Goal: Task Accomplishment & Management: Manage account settings

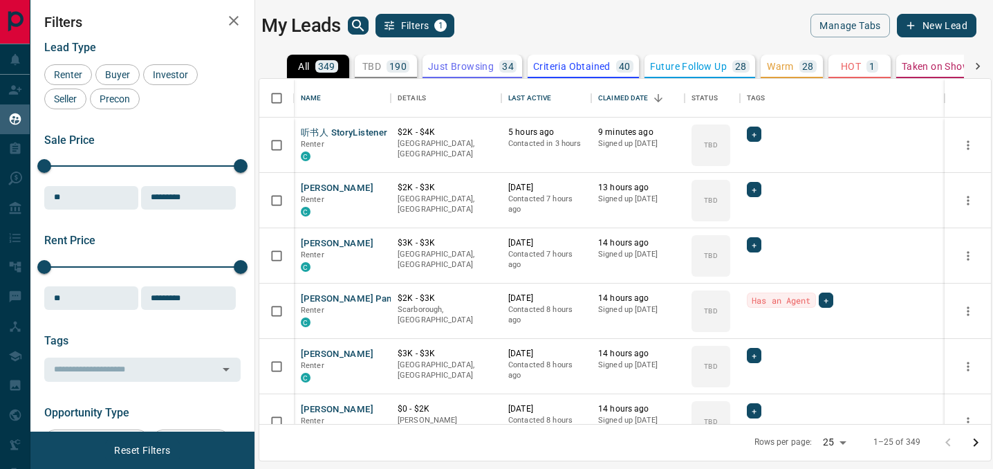
scroll to position [345, 732]
click at [338, 130] on button "听书人 StoryListener" at bounding box center [344, 133] width 86 height 13
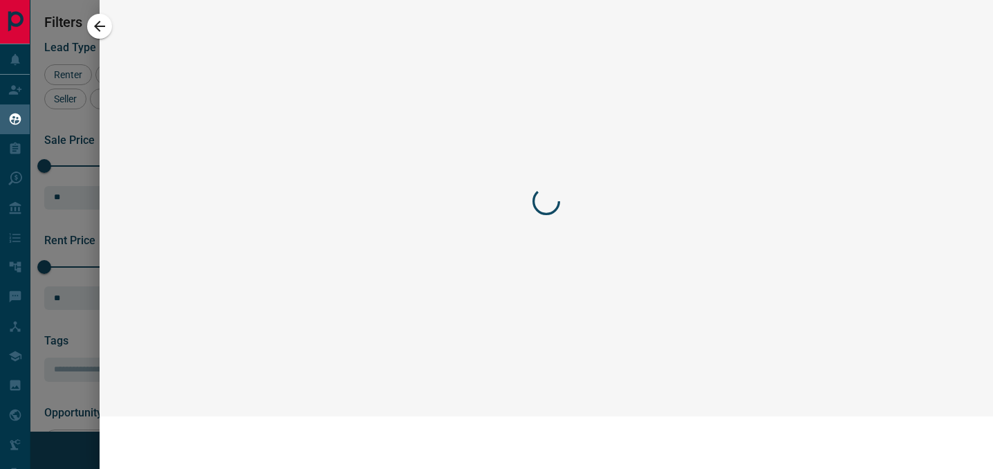
click at [338, 130] on div at bounding box center [496, 234] width 993 height 469
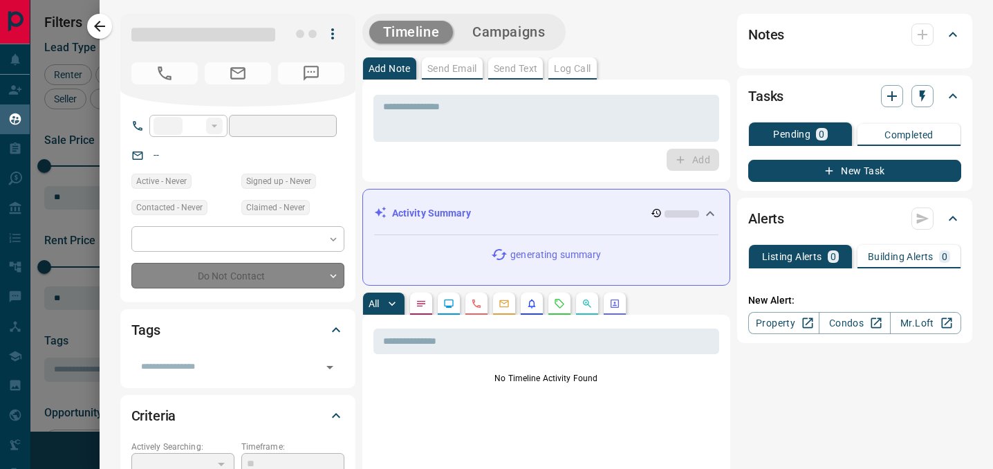
type input "**"
type input "**********"
type input "**"
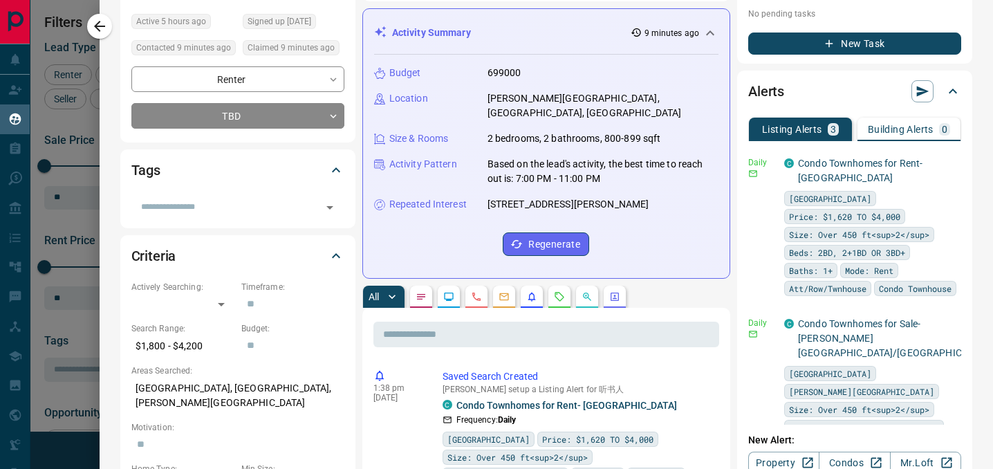
scroll to position [0, 0]
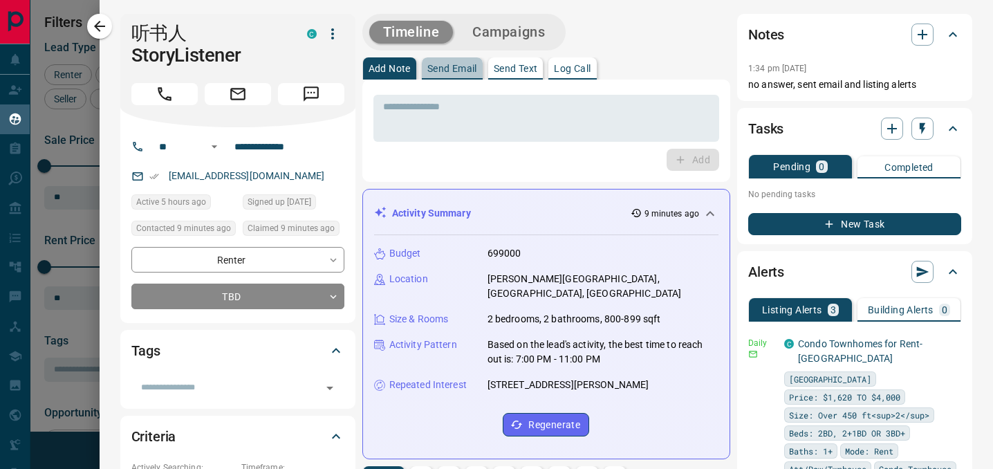
click at [470, 59] on button "Send Email" at bounding box center [452, 68] width 61 height 22
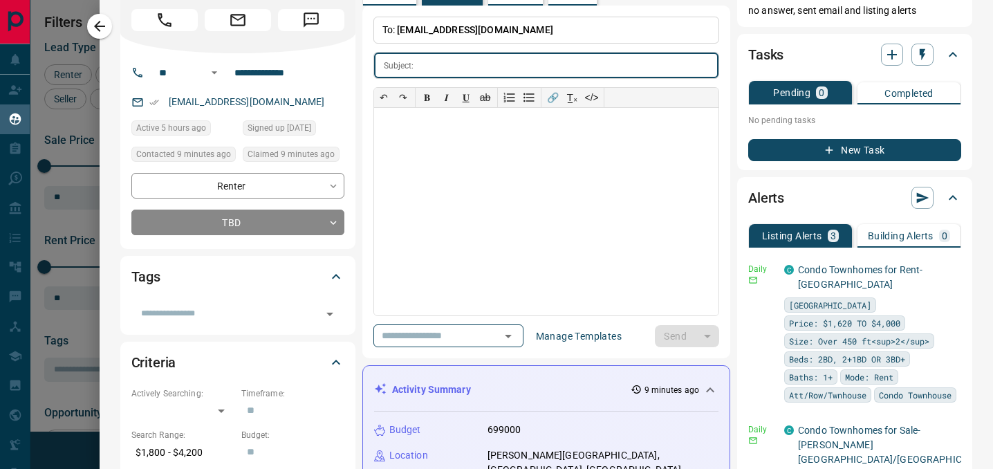
scroll to position [85, 0]
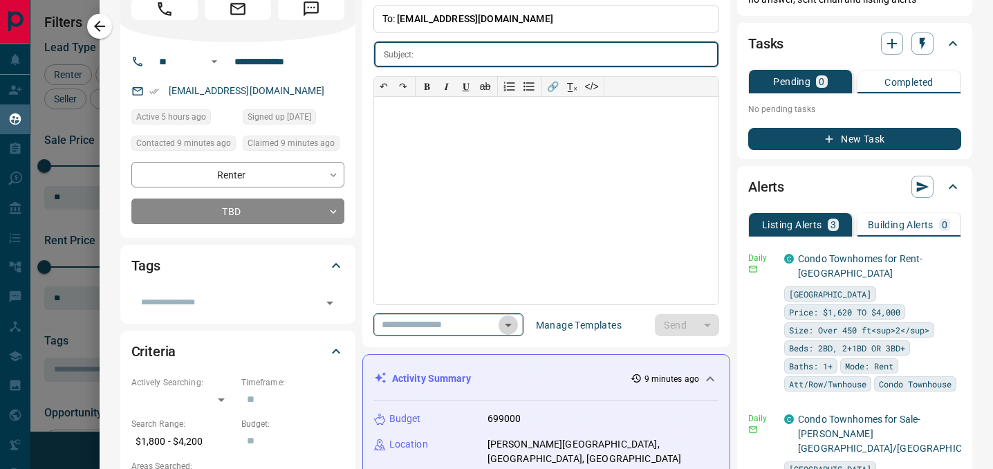
click at [515, 327] on icon "Open" at bounding box center [508, 325] width 17 height 17
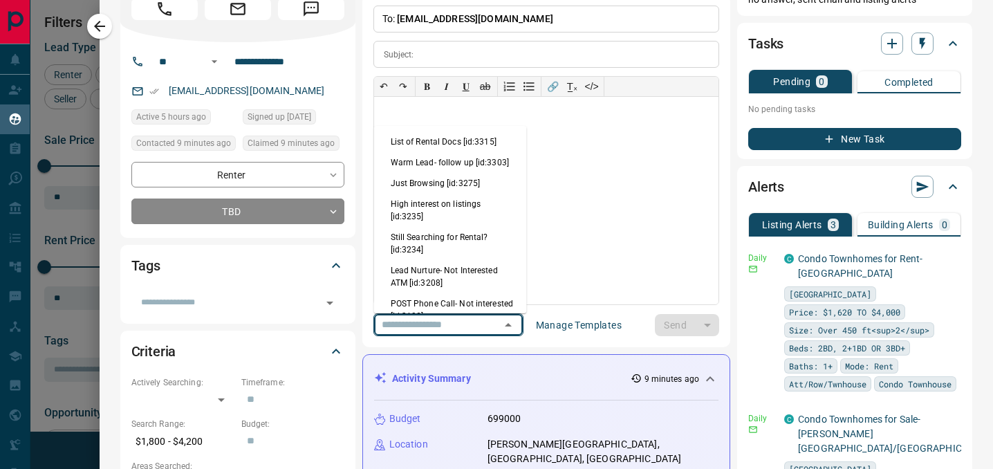
click at [468, 163] on li "Warm Lead- follow up [id:3303]" at bounding box center [450, 162] width 153 height 21
type input "**********"
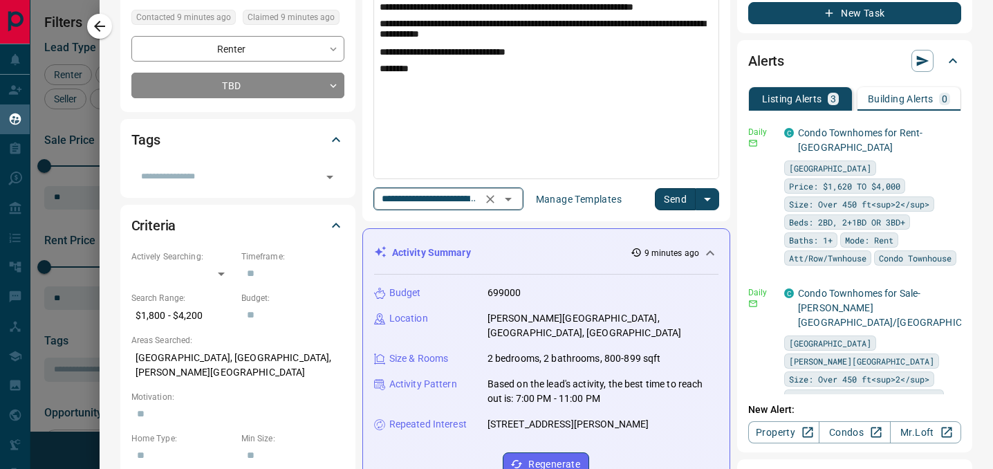
scroll to position [212, 0]
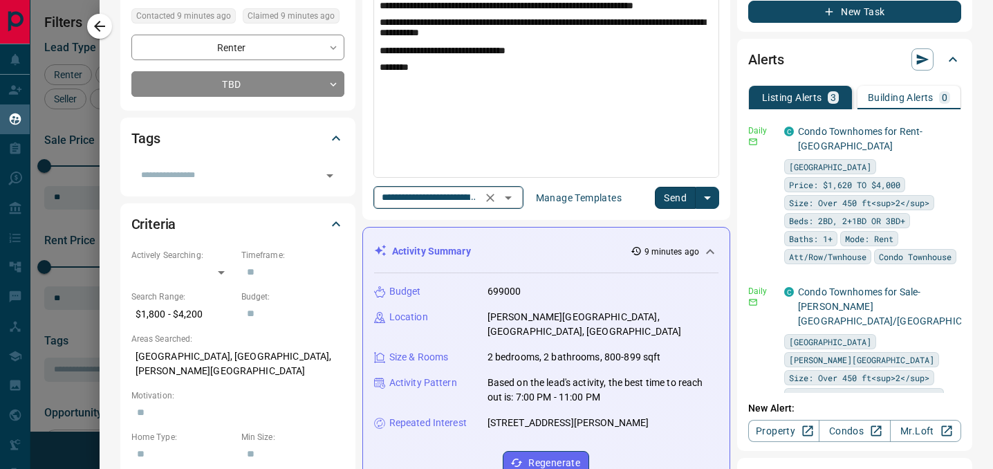
click at [511, 194] on icon "Open" at bounding box center [508, 198] width 17 height 17
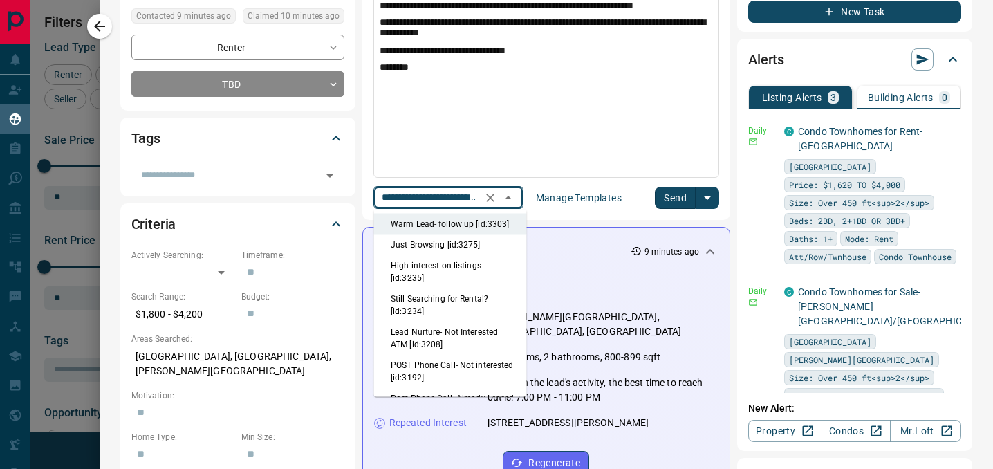
scroll to position [26, 0]
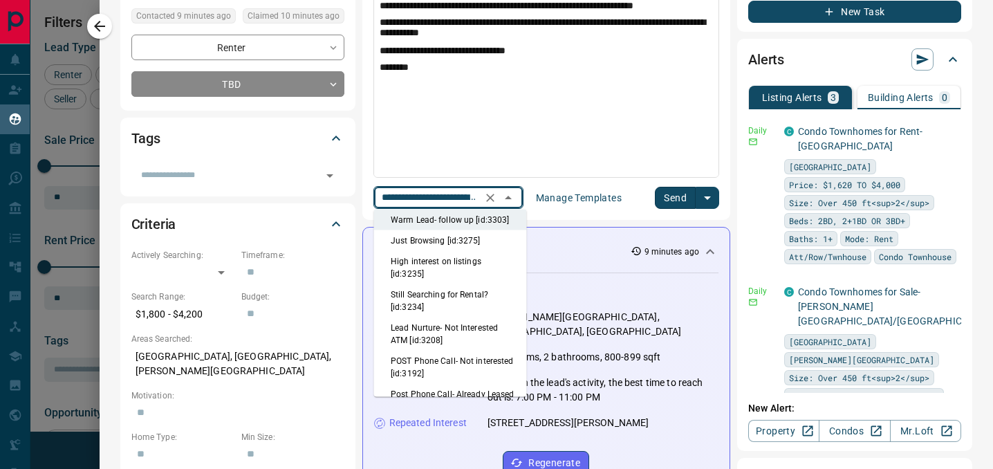
click at [444, 266] on li "High interest on listings [id:3235]" at bounding box center [450, 267] width 153 height 33
type input "**********"
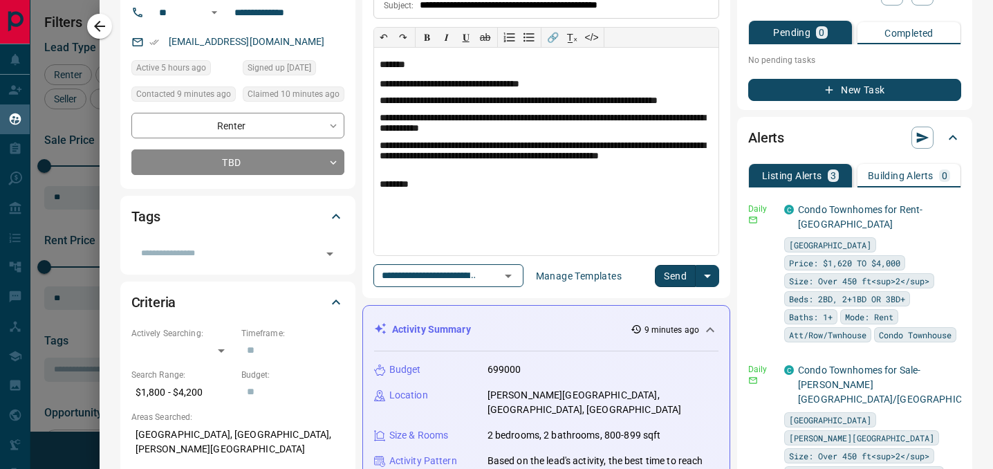
scroll to position [135, 0]
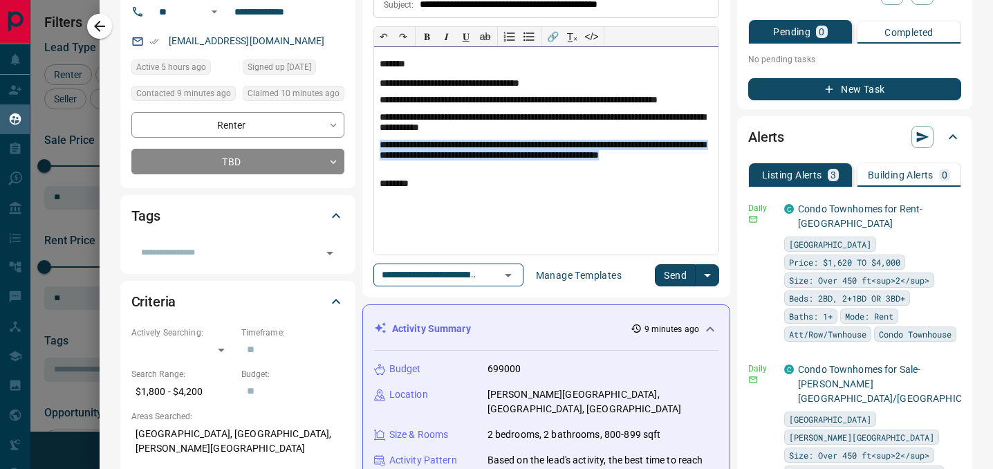
drag, startPoint x: 489, startPoint y: 173, endPoint x: 376, endPoint y: 142, distance: 117.7
click at [376, 142] on div "**********" at bounding box center [546, 151] width 345 height 208
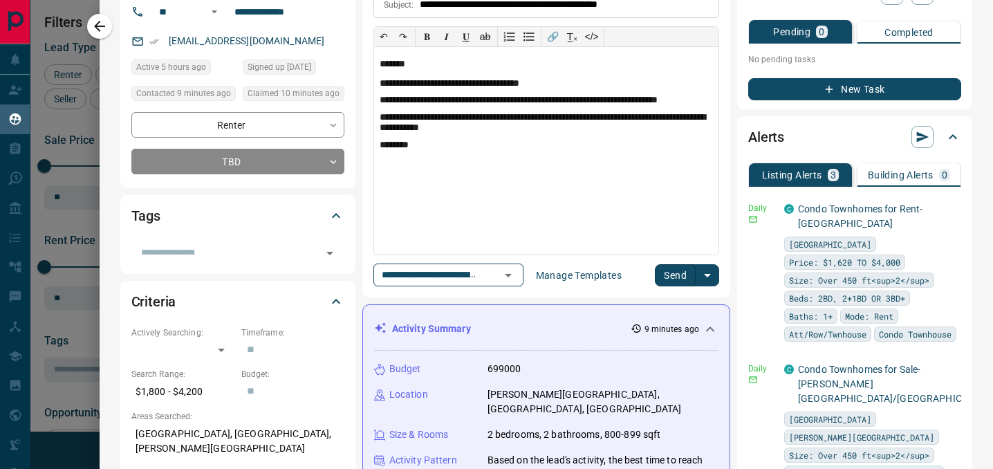
click at [688, 275] on button "Send" at bounding box center [675, 275] width 41 height 22
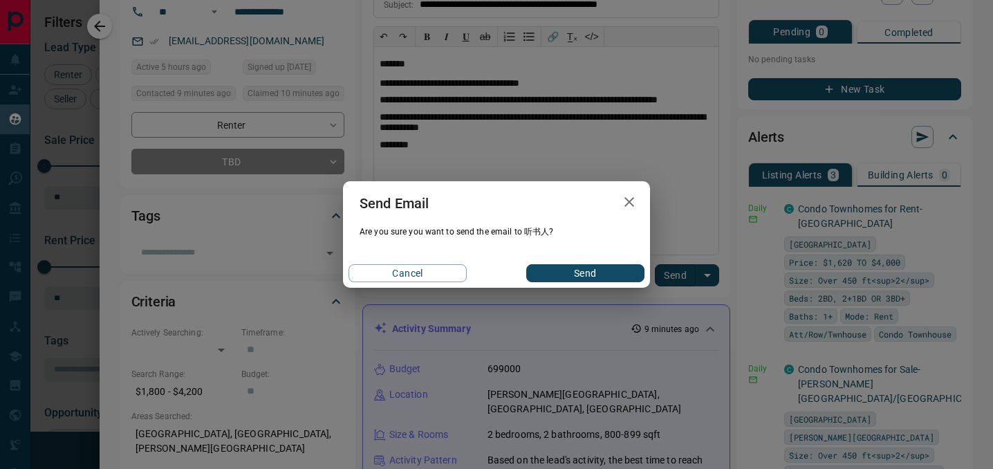
click at [587, 271] on button "Send" at bounding box center [585, 273] width 118 height 18
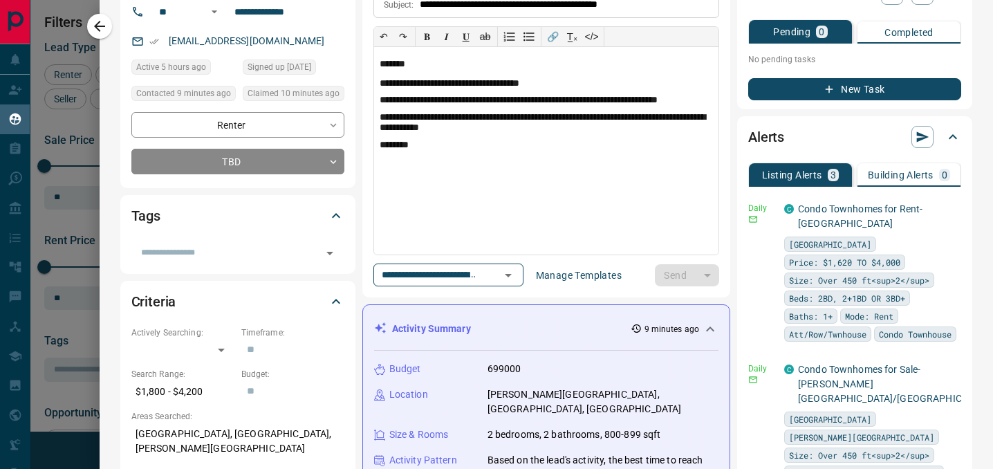
scroll to position [0, 0]
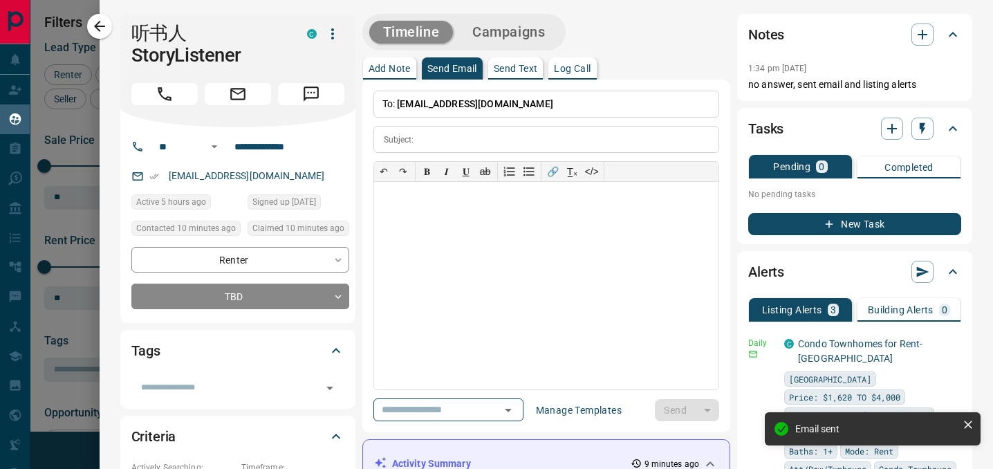
click at [104, 21] on icon "button" at bounding box center [99, 26] width 17 height 17
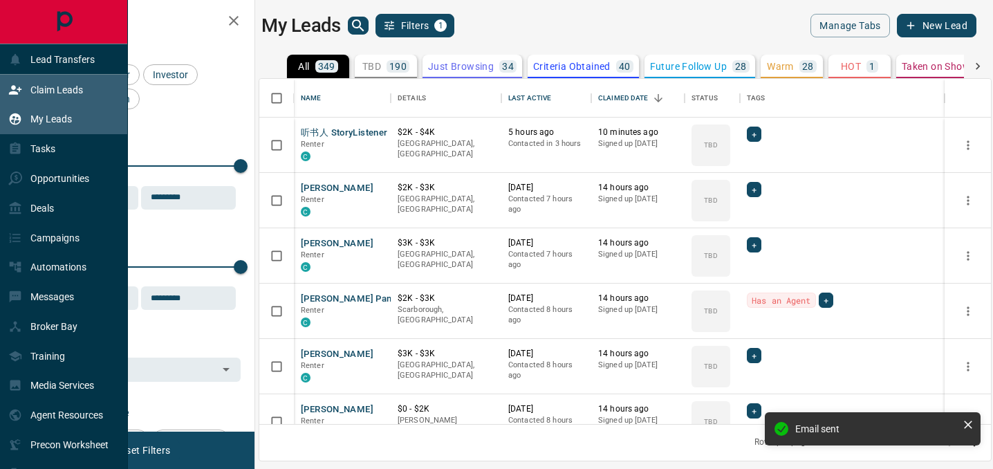
click at [61, 96] on div "Claim Leads" at bounding box center [45, 89] width 75 height 23
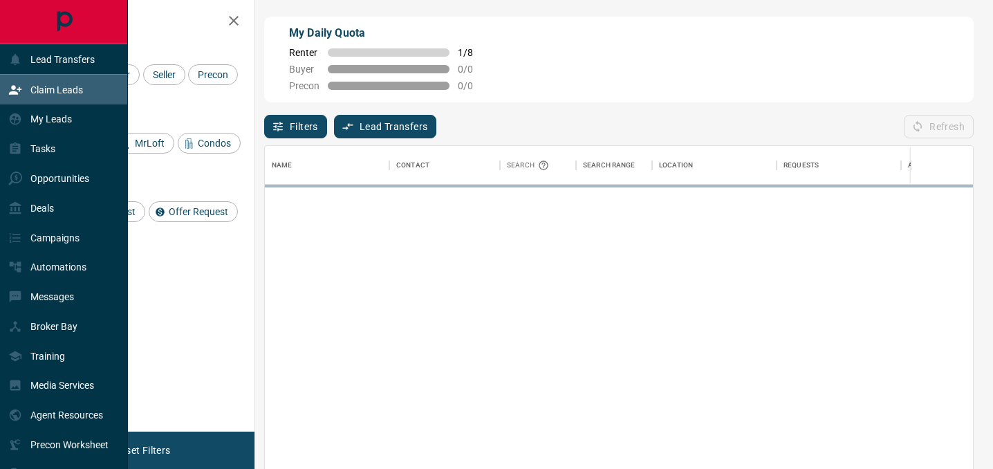
scroll to position [353, 708]
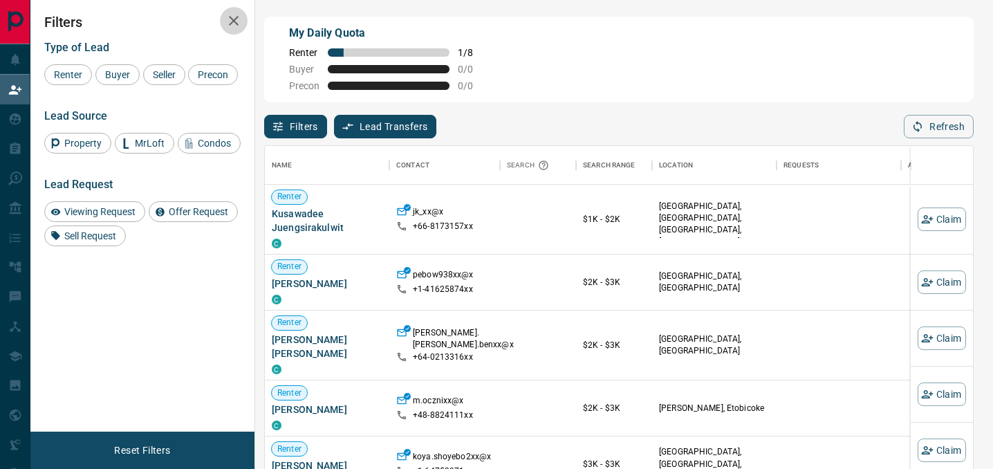
click at [241, 26] on icon "button" at bounding box center [234, 20] width 17 height 17
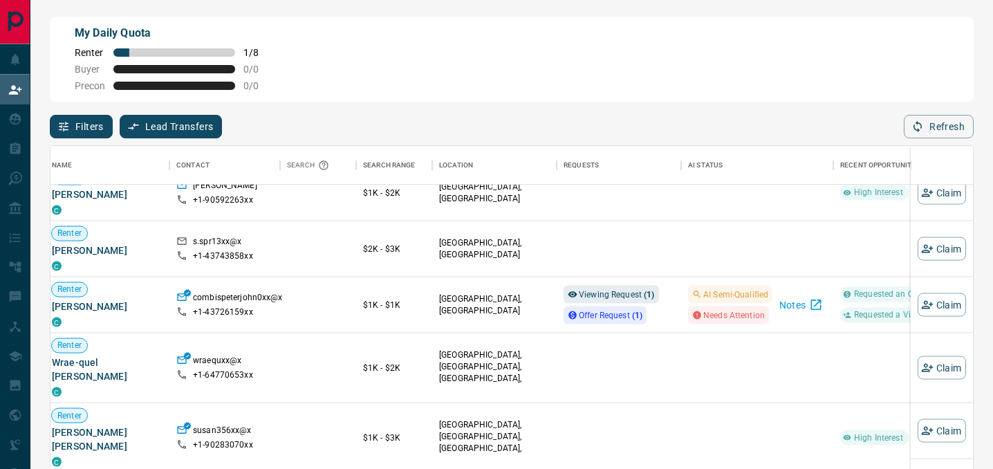
scroll to position [2344, 7]
click at [639, 292] on span "Viewing Request ( 1 )" at bounding box center [616, 295] width 76 height 10
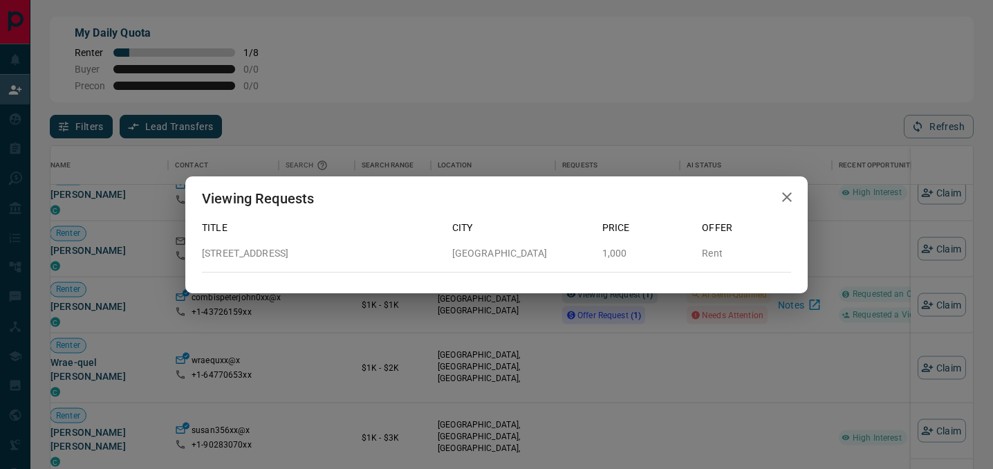
click at [791, 205] on icon "button" at bounding box center [787, 197] width 17 height 17
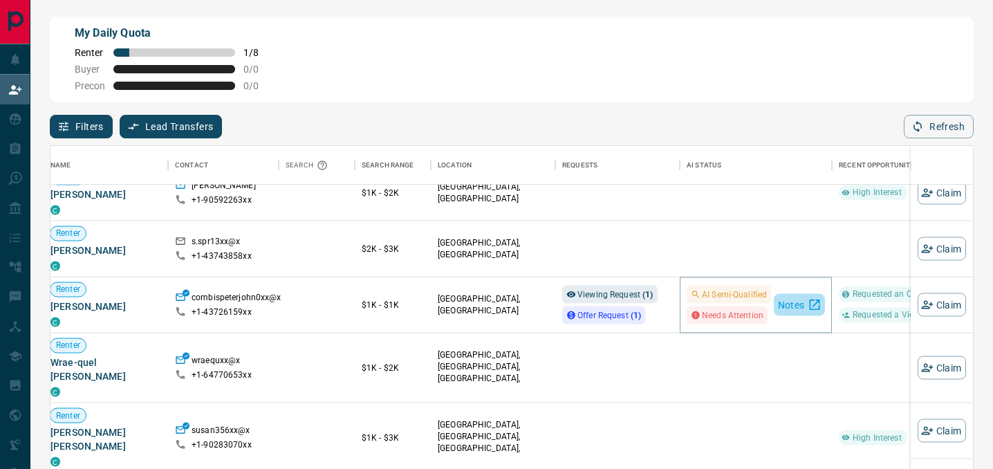
click at [784, 306] on button "Notes" at bounding box center [799, 305] width 51 height 22
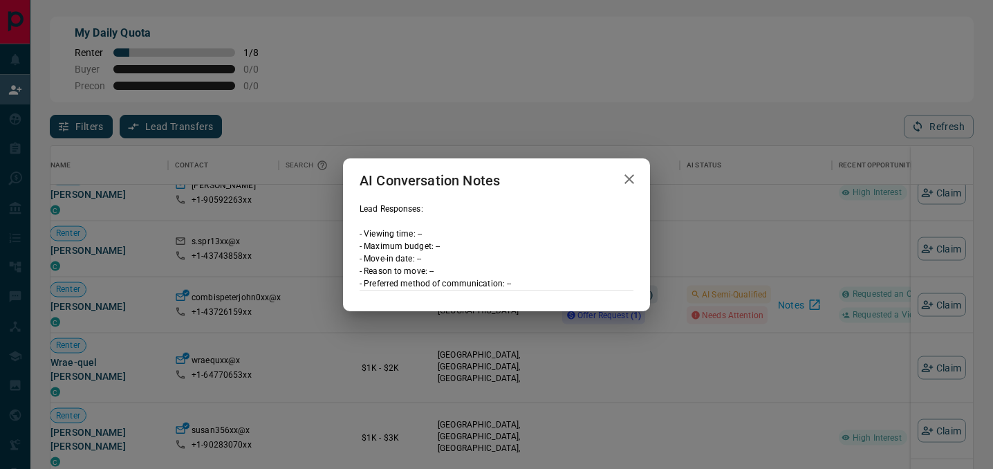
click at [643, 174] on div "AI Conversation Notes" at bounding box center [496, 180] width 307 height 44
click at [623, 175] on icon "button" at bounding box center [629, 179] width 17 height 17
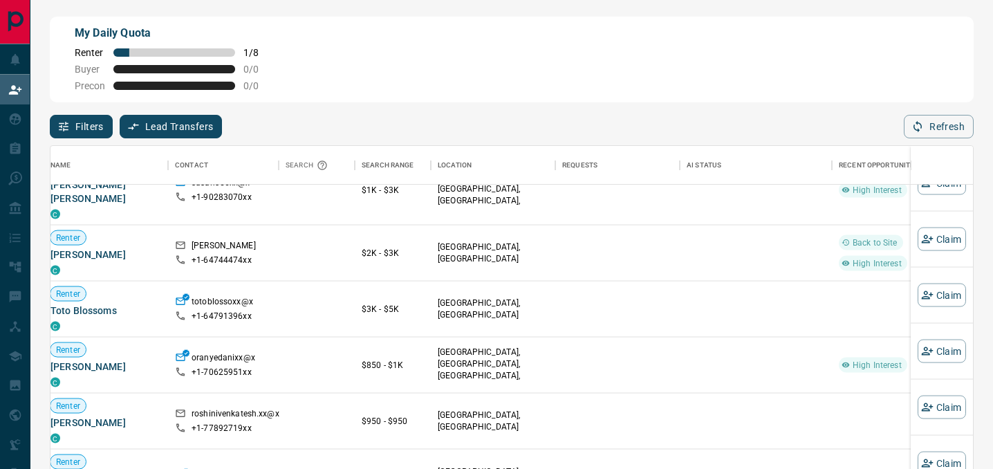
scroll to position [2592, 7]
click at [951, 300] on button "Claim" at bounding box center [942, 295] width 48 height 24
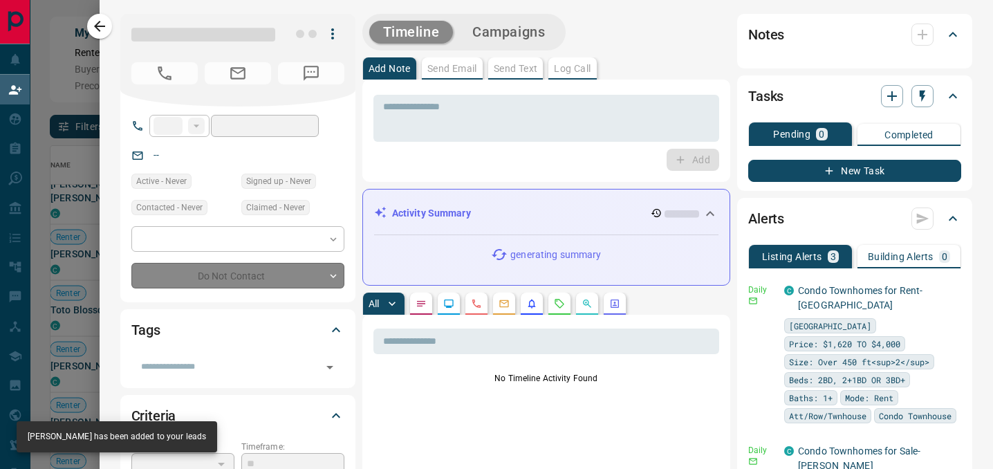
type input "**"
type input "**********"
type input "**"
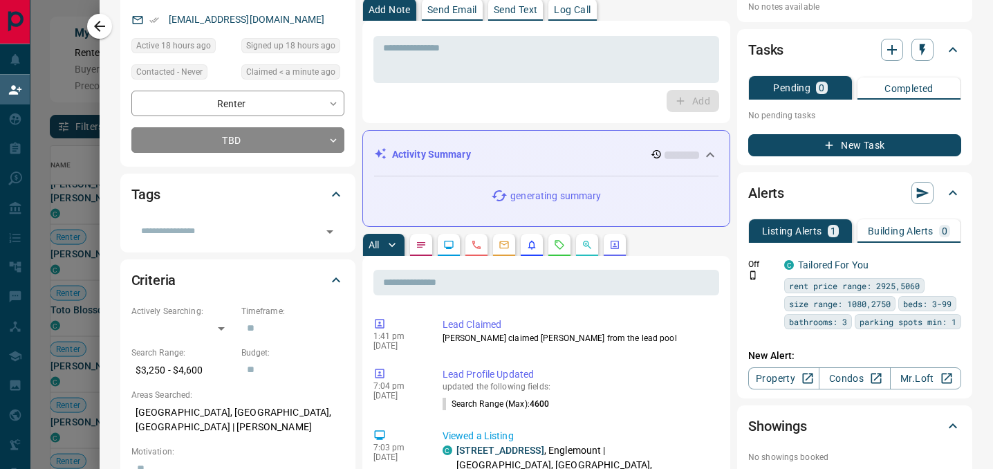
scroll to position [0, 0]
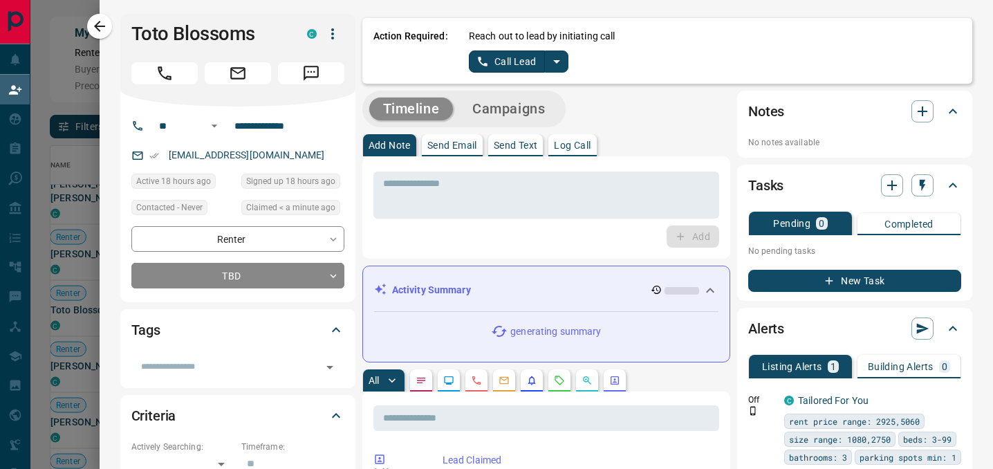
click at [555, 63] on icon "split button" at bounding box center [557, 61] width 17 height 17
click at [502, 113] on li "Log Manual Call" at bounding box center [519, 109] width 84 height 21
click at [491, 63] on button "Log Manual Call" at bounding box center [514, 62] width 91 height 22
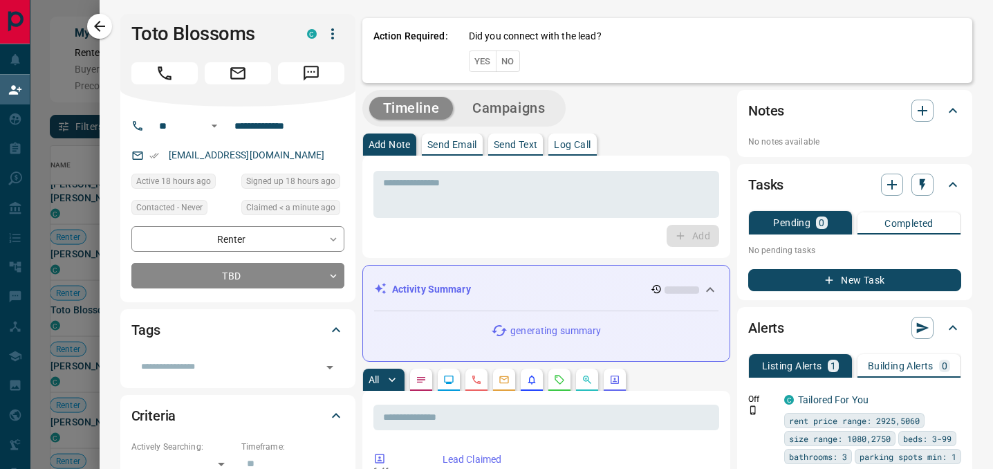
click at [491, 63] on button "Yes" at bounding box center [483, 61] width 28 height 21
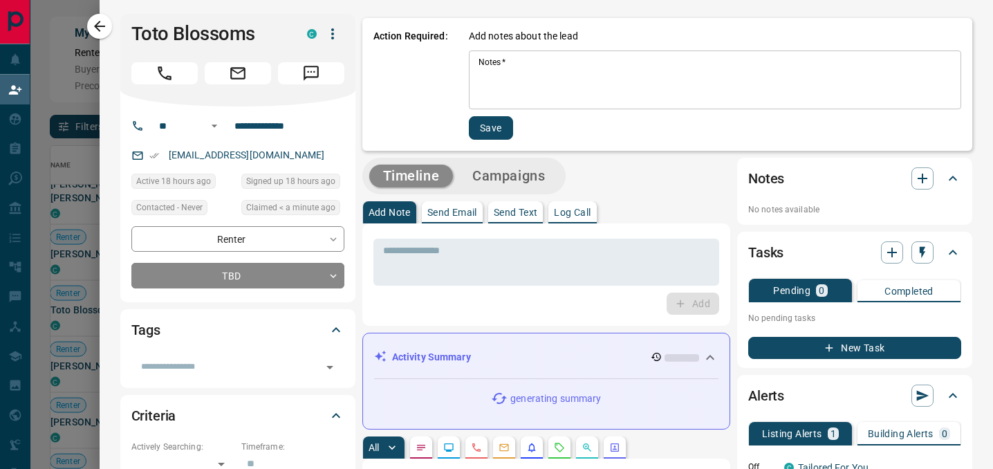
click at [491, 63] on div "Notes   * * Notes   *" at bounding box center [715, 80] width 493 height 59
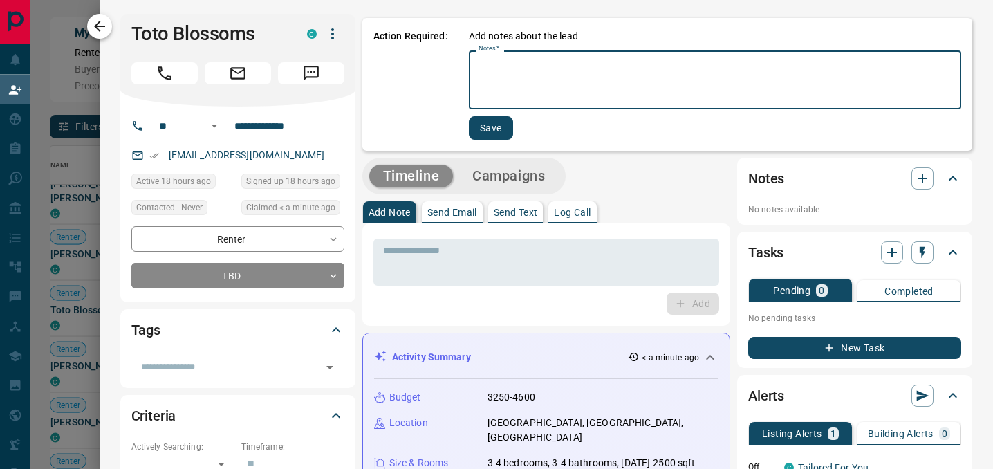
click at [99, 35] on button "button" at bounding box center [99, 26] width 25 height 25
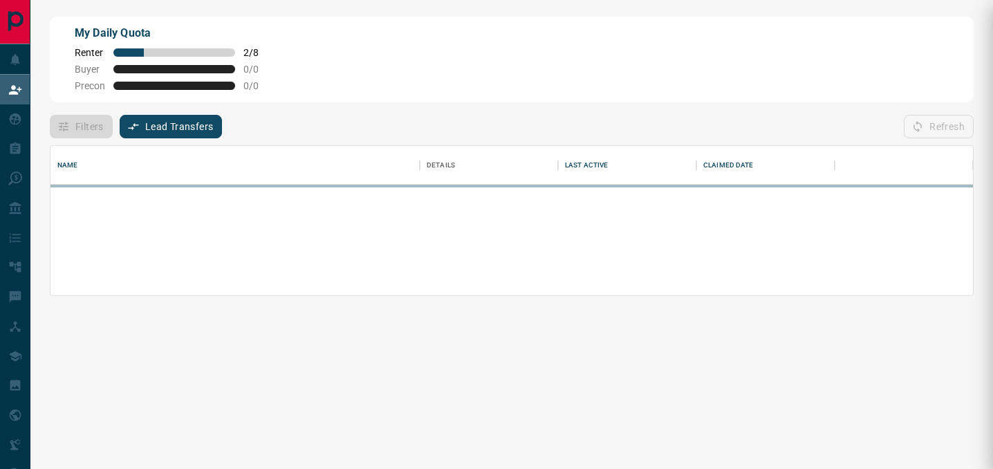
scroll to position [94, 923]
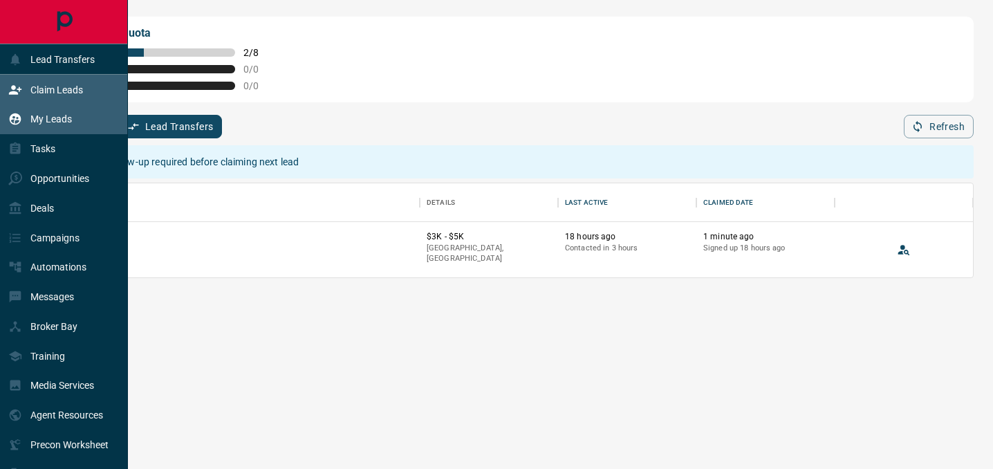
click at [26, 120] on div "My Leads" at bounding box center [40, 119] width 64 height 23
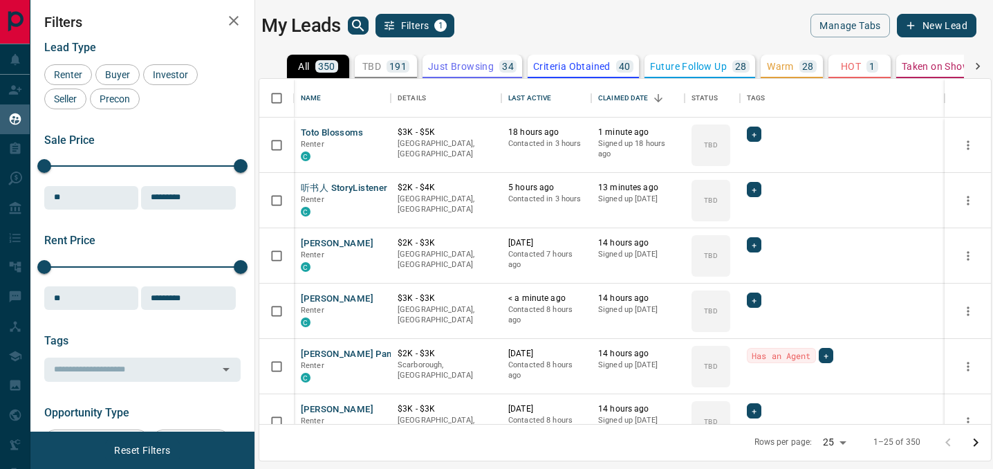
scroll to position [345, 732]
click at [356, 27] on icon "search button" at bounding box center [358, 25] width 12 height 12
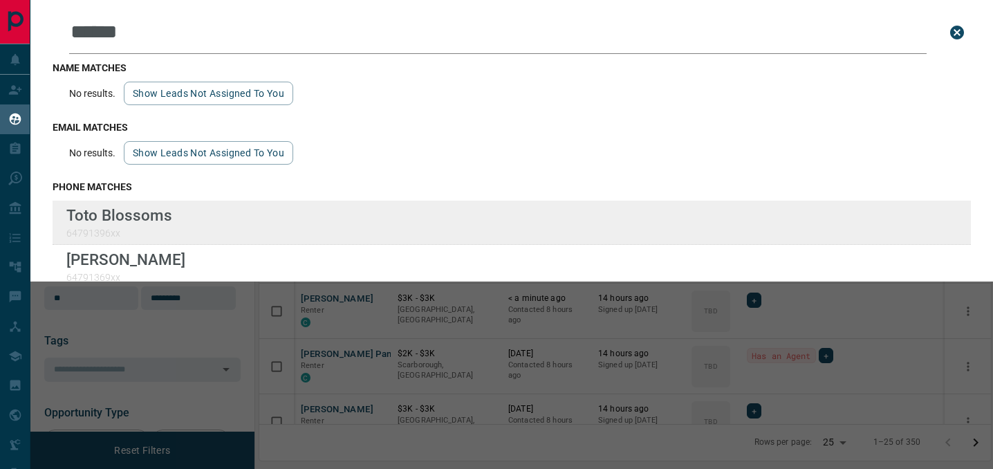
type input "******"
click at [0, 0] on div "Lead Transfers Claim Leads My Leads Tasks Opportunities Deals Campaigns Automat…" at bounding box center [496, 226] width 993 height 452
